Goal: Find specific page/section: Find specific page/section

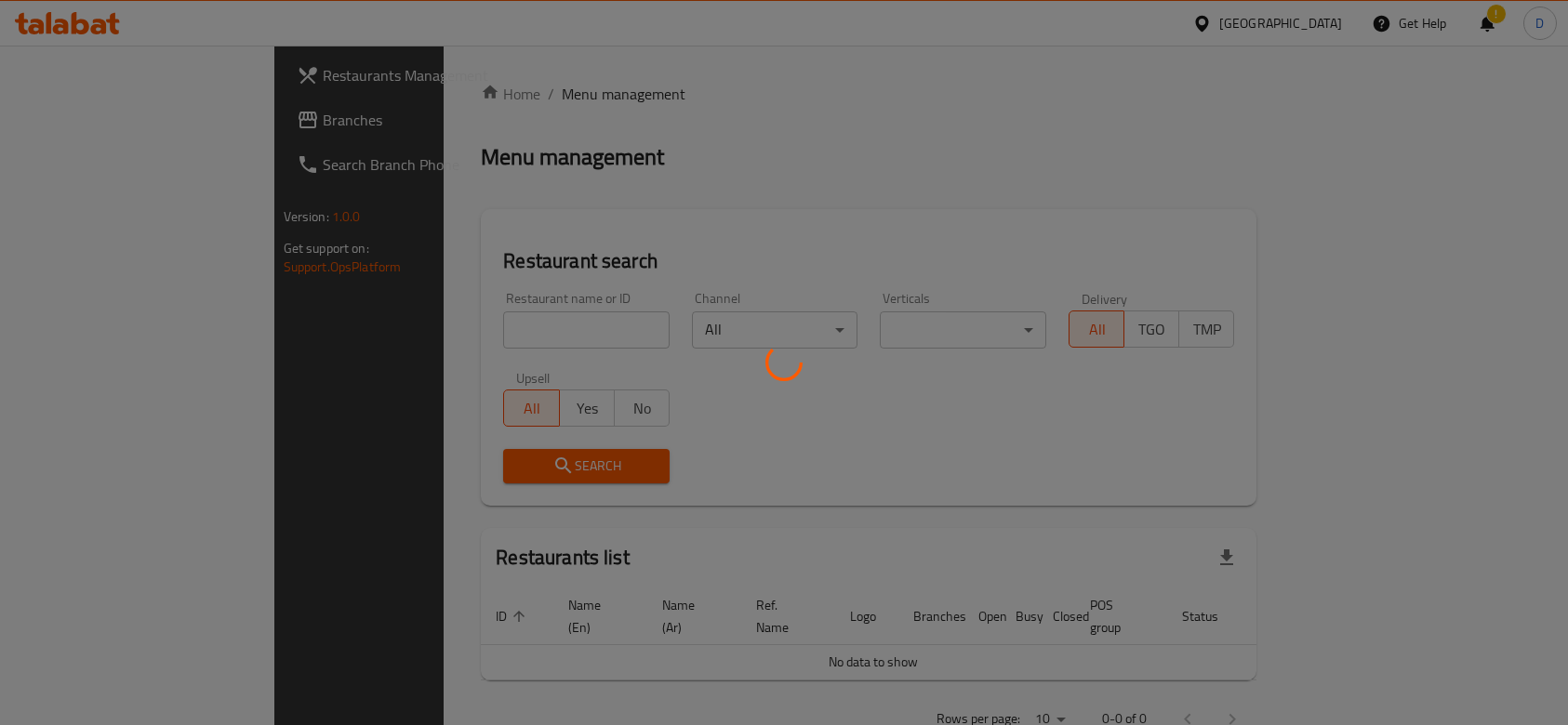
scroll to position [15, 0]
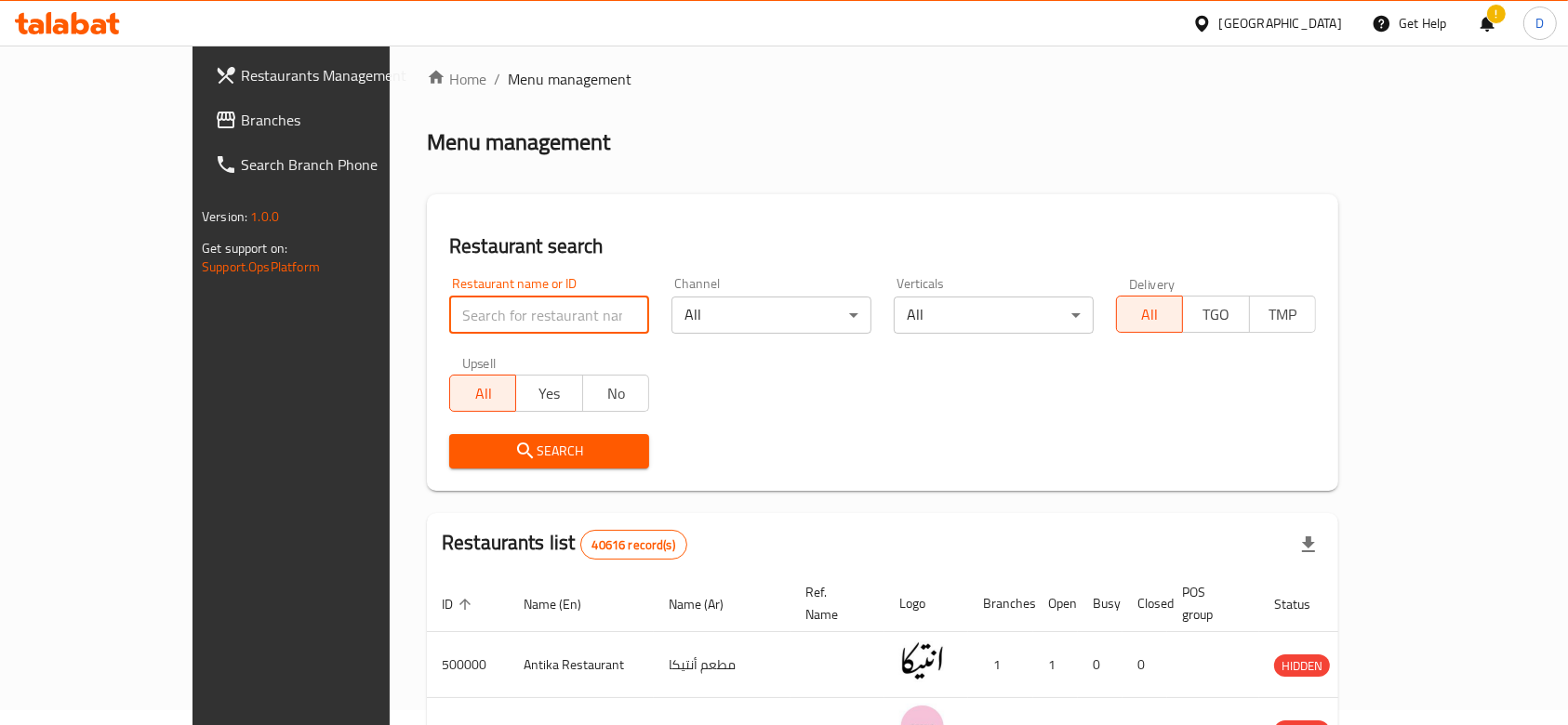
click at [449, 324] on input "search" at bounding box center [549, 315] width 200 height 38
paste input "772754"
type input "772754"
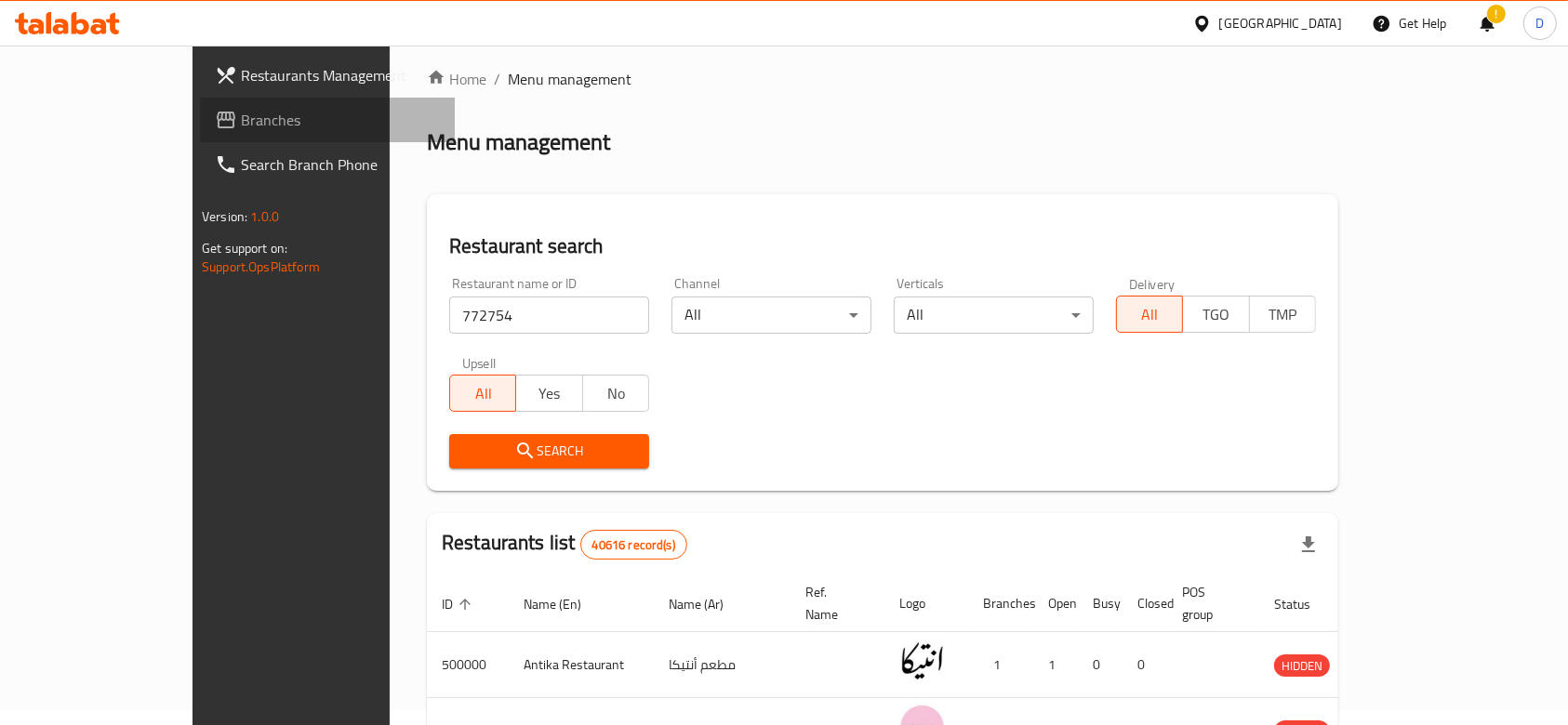
click at [241, 115] on span "Branches" at bounding box center [340, 120] width 199 height 23
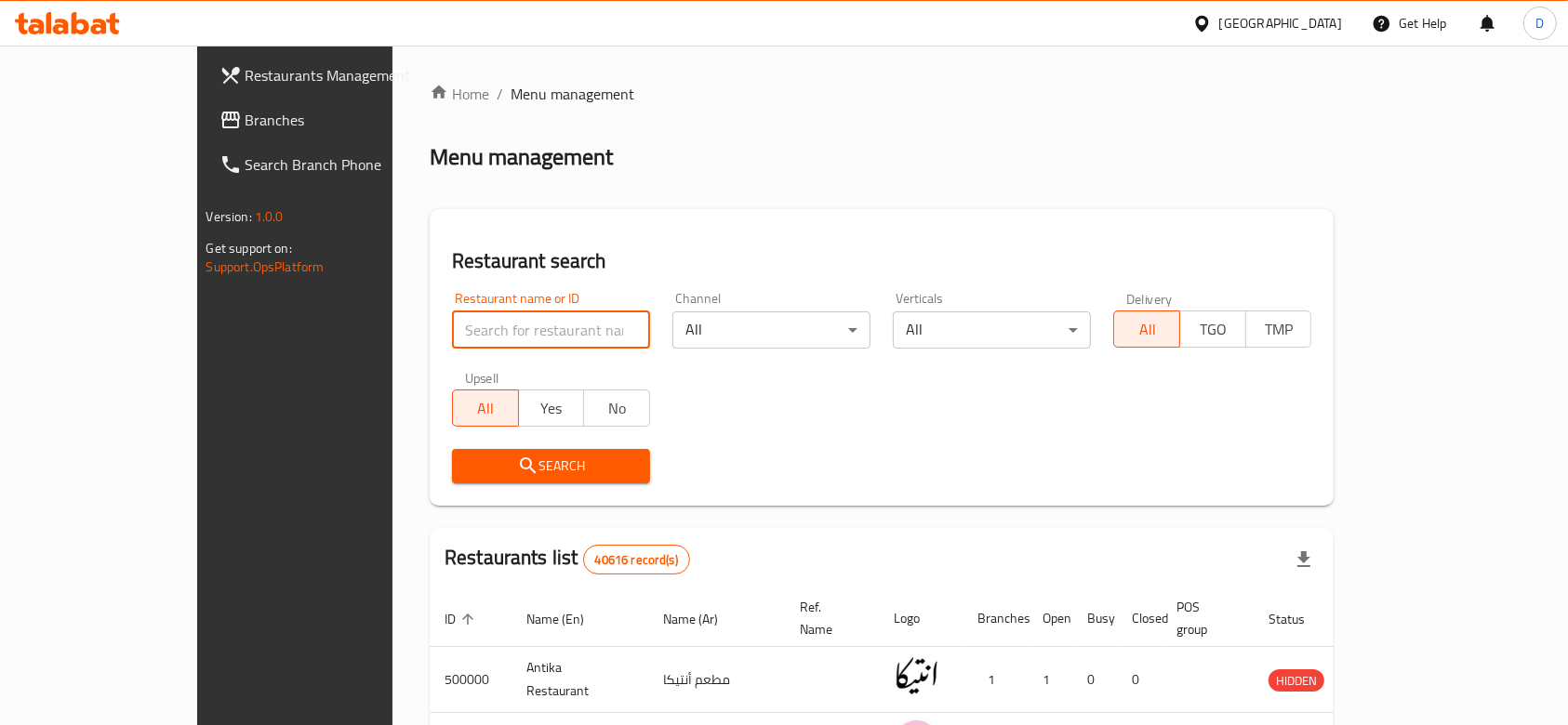
click at [452, 346] on input "search" at bounding box center [550, 330] width 198 height 38
type input "a"
type input "feteer el asdekaa"
click button "Search" at bounding box center [550, 466] width 198 height 35
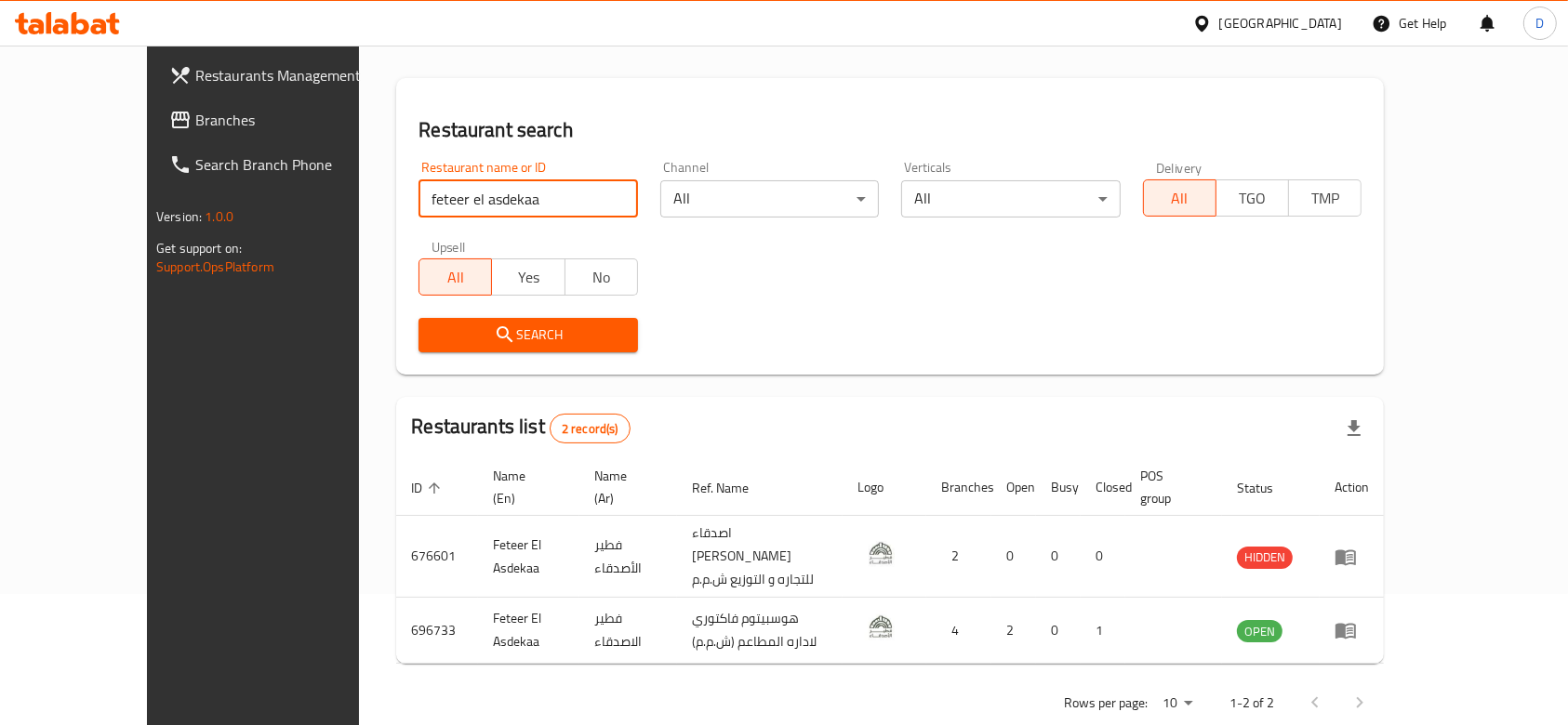
scroll to position [131, 0]
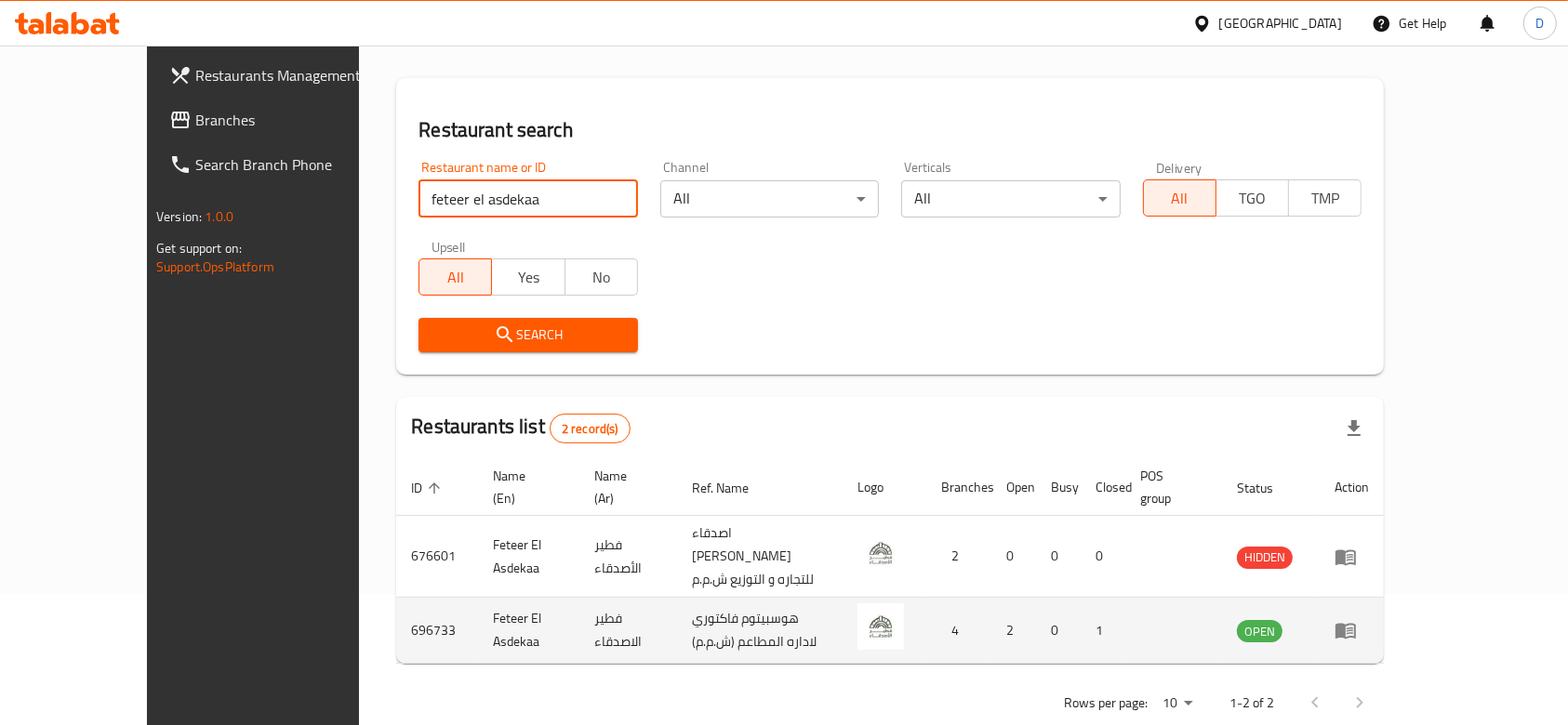
click at [396, 597] on td "696733" at bounding box center [436, 630] width 82 height 66
copy td "696733"
drag, startPoint x: 496, startPoint y: 594, endPoint x: 389, endPoint y: 599, distance: 107.1
click at [478, 599] on td "Feteer El Asdekaa" at bounding box center [529, 630] width 101 height 66
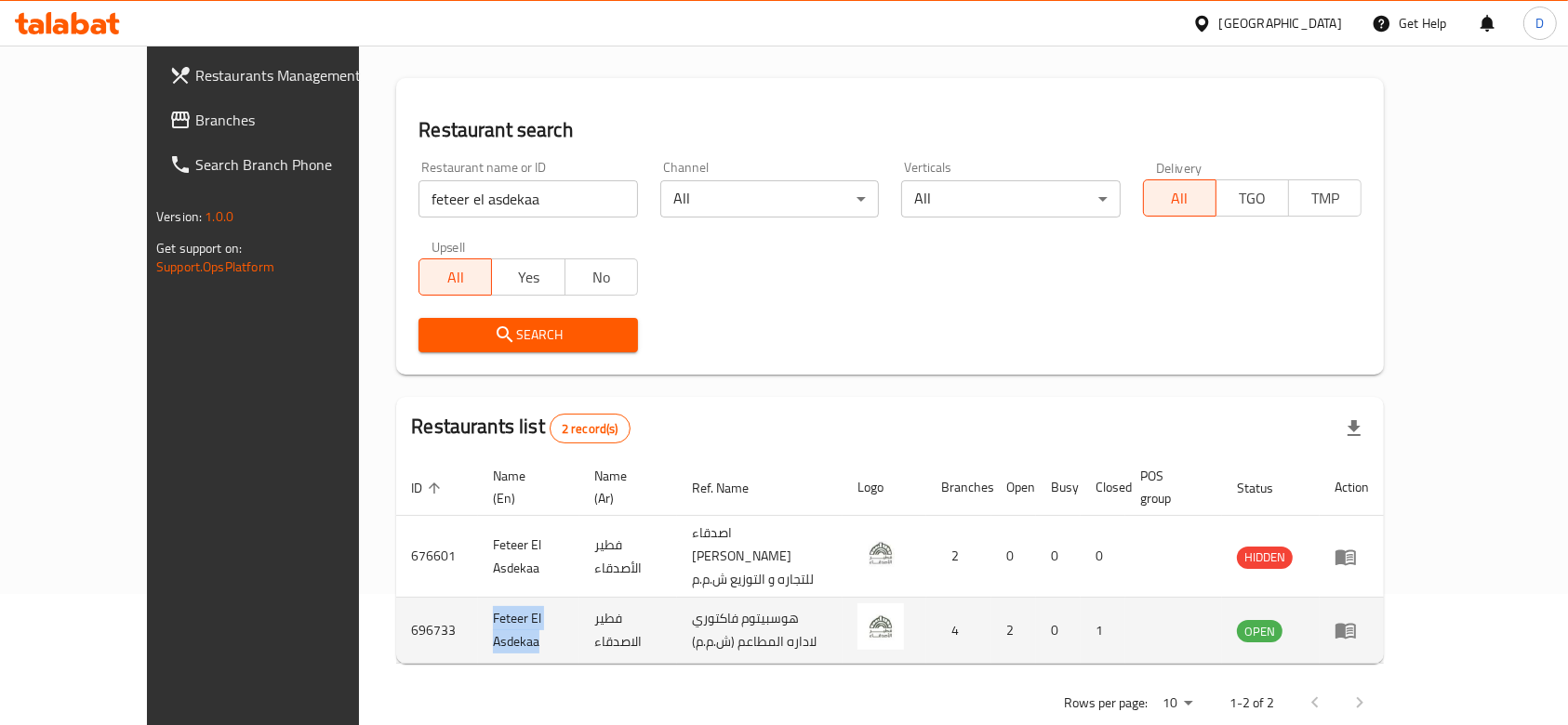
copy td "Feteer El Asdekaa"
